Goal: Find specific page/section: Find specific page/section

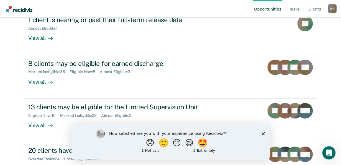
scroll to position [99, 0]
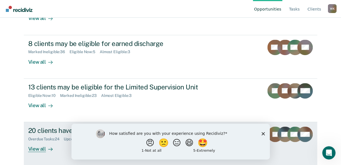
click at [39, 149] on div "View all" at bounding box center [43, 147] width 31 height 11
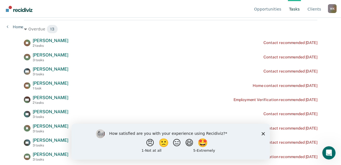
scroll to position [79, 0]
click at [262, 133] on icon "Close survey" at bounding box center [263, 133] width 3 height 3
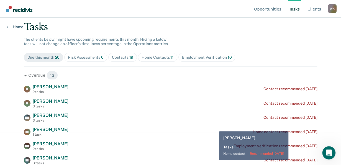
scroll to position [31, 0]
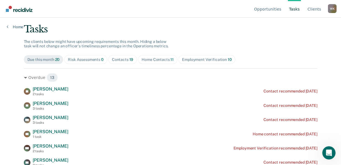
click at [192, 59] on div "Employment Verification 10" at bounding box center [207, 59] width 50 height 5
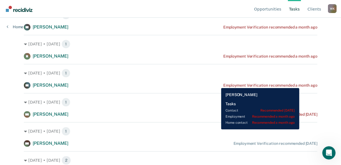
scroll to position [202, 0]
